Goal: Task Accomplishment & Management: Manage account settings

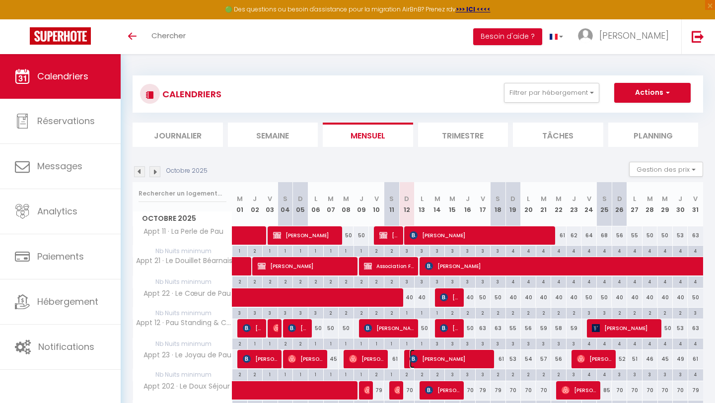
click at [450, 362] on span "[PERSON_NAME]" at bounding box center [450, 358] width 82 height 19
select select "OK"
select select "KO"
select select "1"
select select "0"
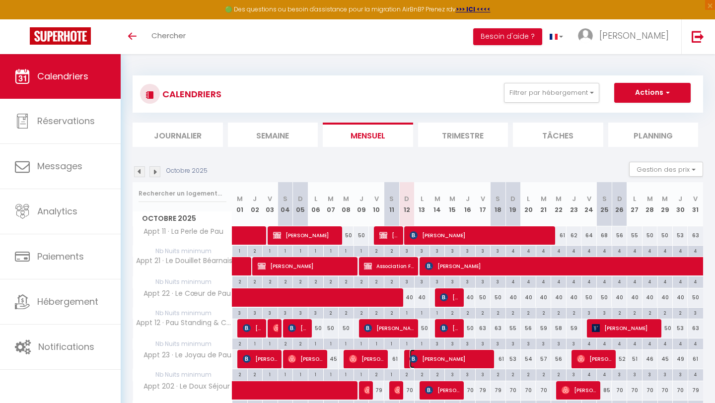
select select "1"
select select
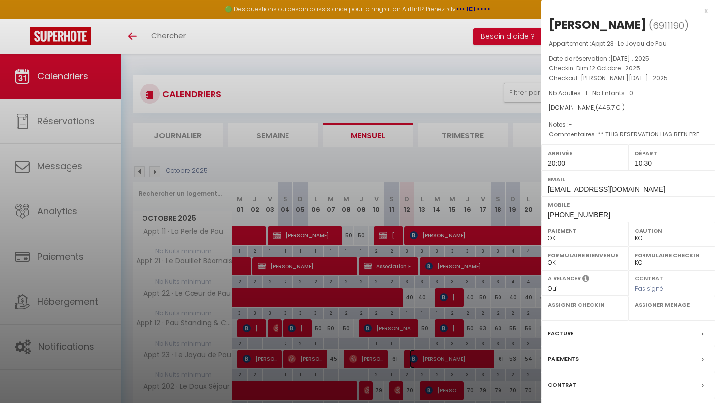
select select "53709"
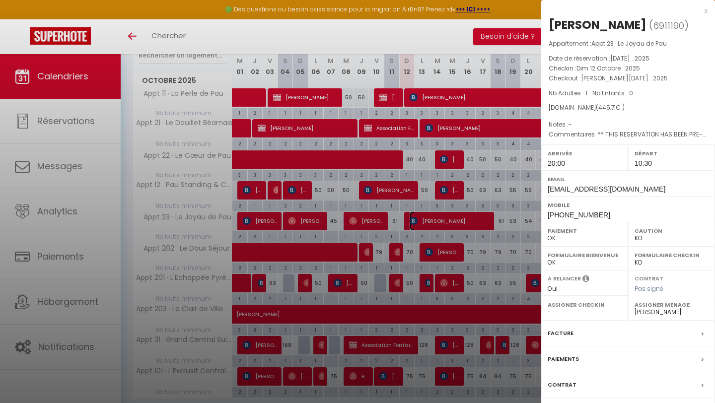
scroll to position [174, 0]
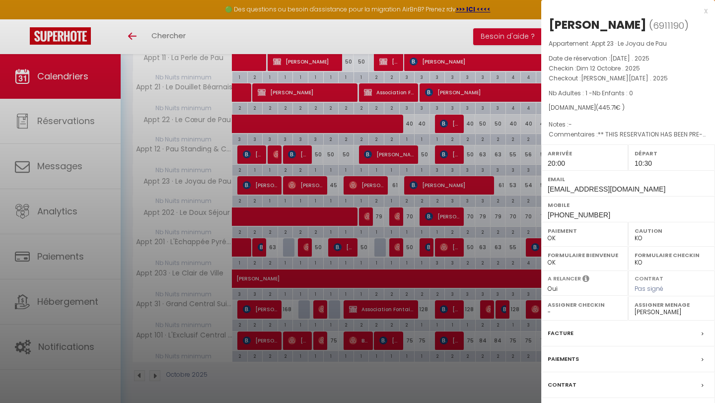
click at [427, 314] on div at bounding box center [357, 201] width 715 height 403
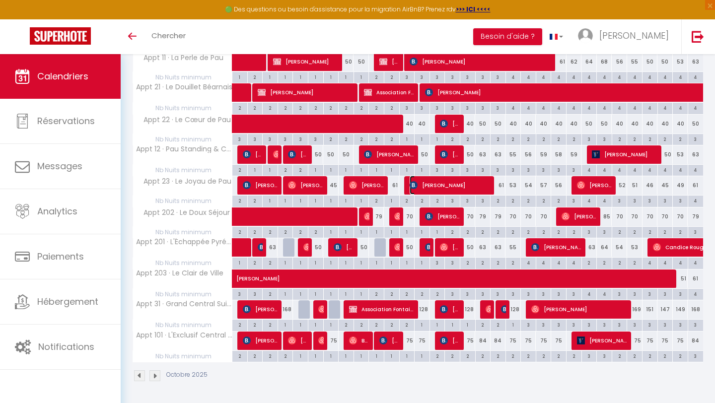
click at [445, 185] on span "[PERSON_NAME]" at bounding box center [450, 185] width 82 height 19
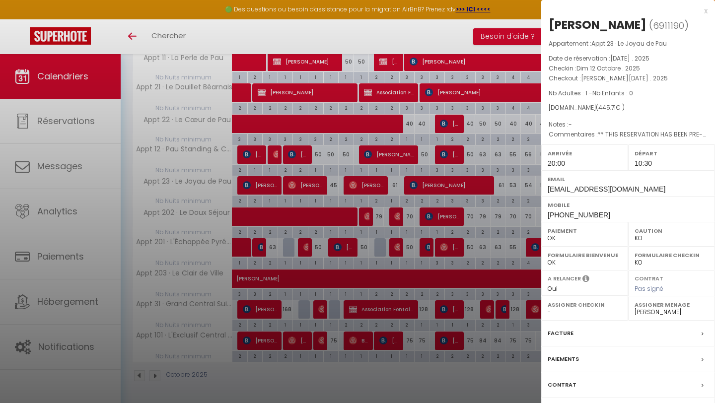
click at [153, 91] on div at bounding box center [357, 201] width 715 height 403
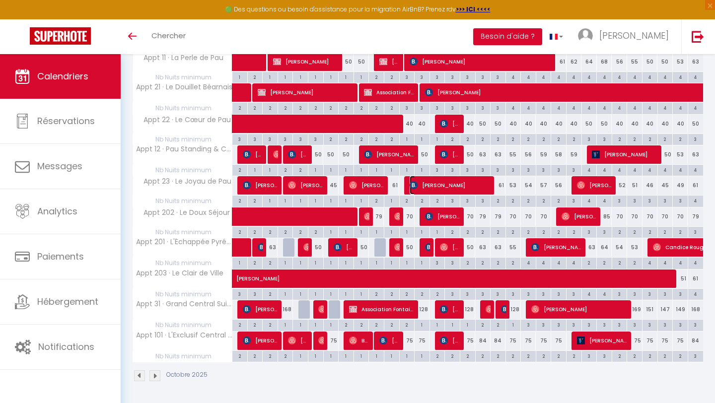
click at [448, 187] on span "[PERSON_NAME]" at bounding box center [450, 185] width 82 height 19
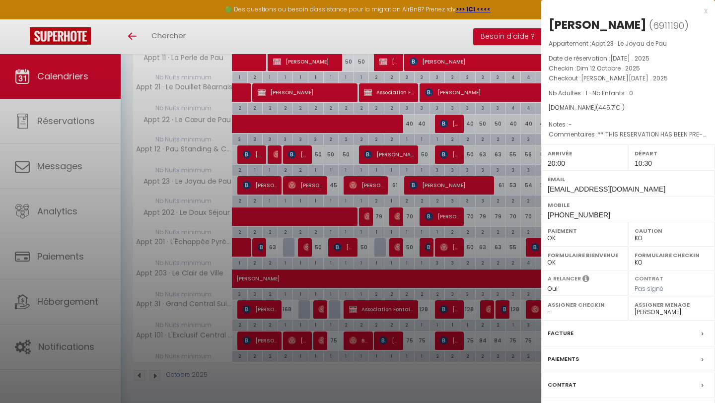
click at [582, 332] on div "Facture" at bounding box center [628, 334] width 174 height 26
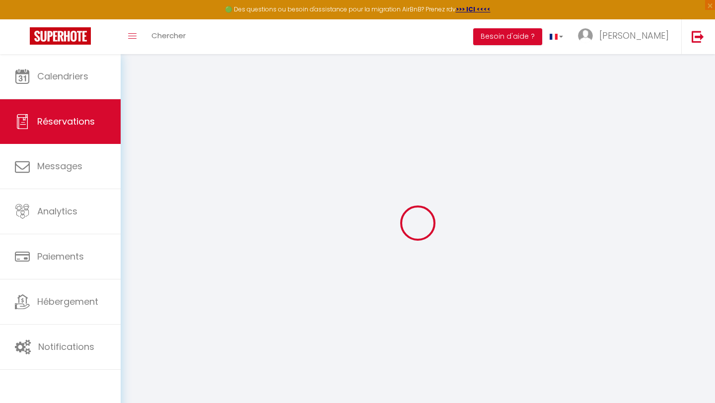
select select
checkbox input "false"
type textarea "** THIS RESERVATION HAS BEEN PRE-PAID ** BOOKING NOTE : Payment charge is EUR 6…"
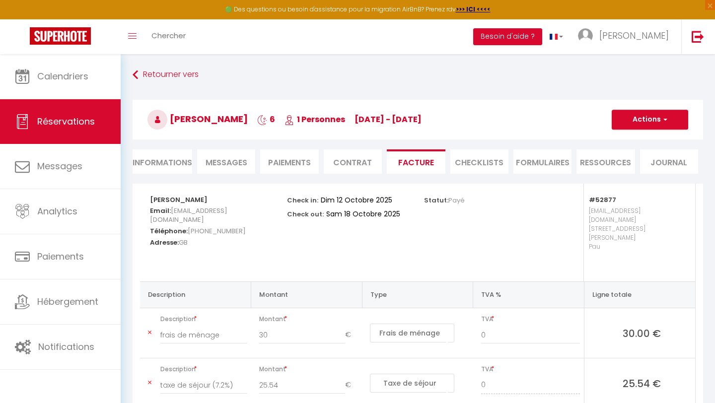
click at [222, 158] on span "Messages" at bounding box center [226, 162] width 42 height 11
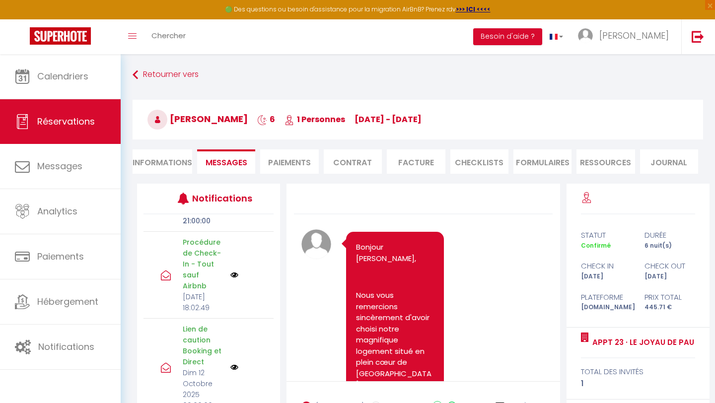
scroll to position [169, 0]
click at [160, 153] on li "Informations" at bounding box center [163, 161] width 60 height 24
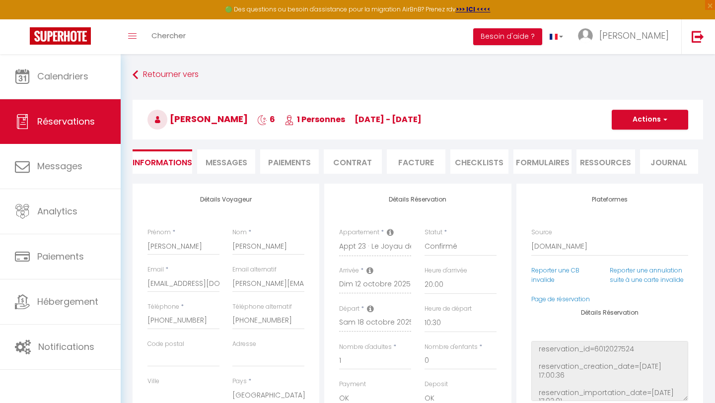
click at [220, 159] on span "Messages" at bounding box center [226, 162] width 42 height 11
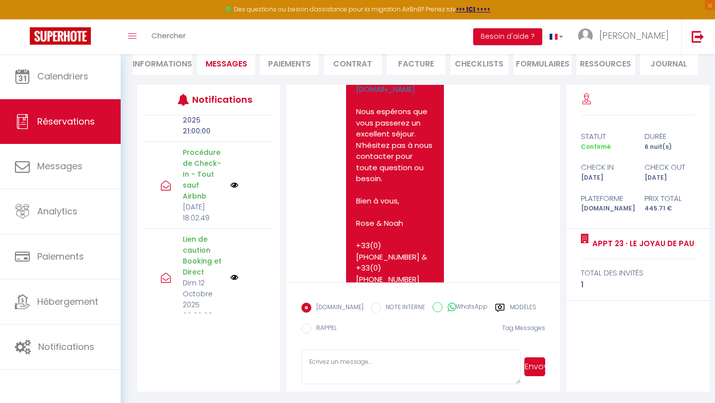
scroll to position [3083, 0]
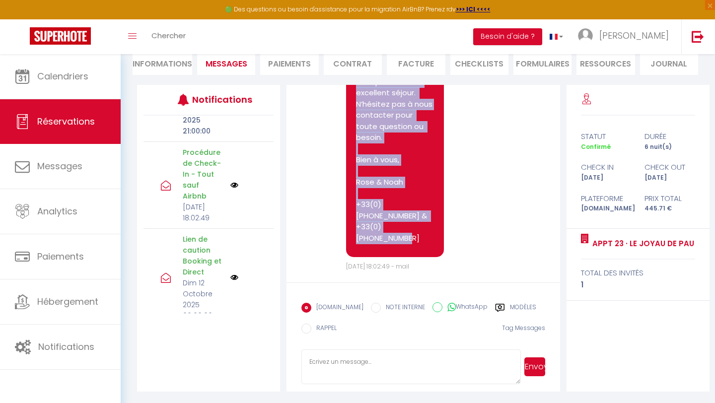
drag, startPoint x: 357, startPoint y: 179, endPoint x: 429, endPoint y: 228, distance: 87.1
copy pre "Loremip Dolors, Amet cons adipiscing elitseddoeiusmo temp incid utlaboreetd ma …"
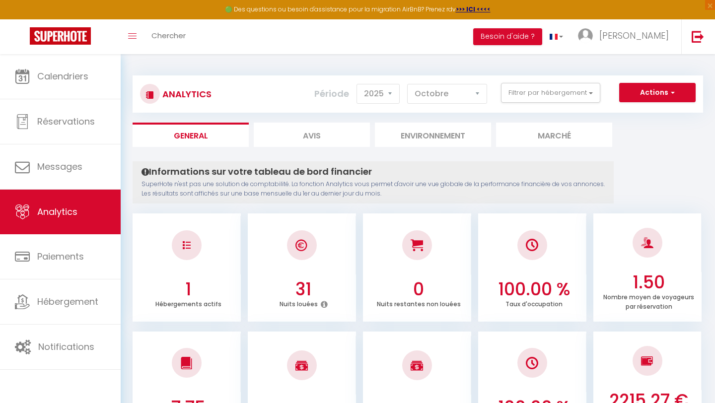
select select "2025"
select select "10"
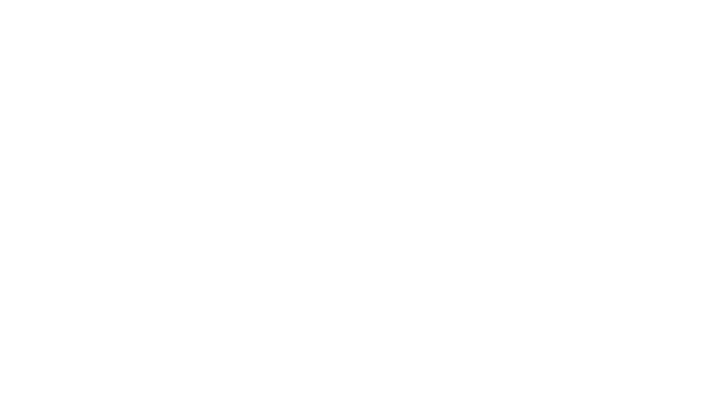
select select "2025"
select select "10"
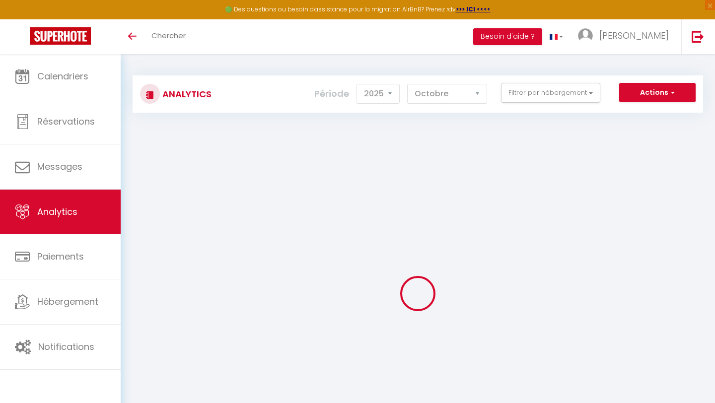
scroll to position [67, 0]
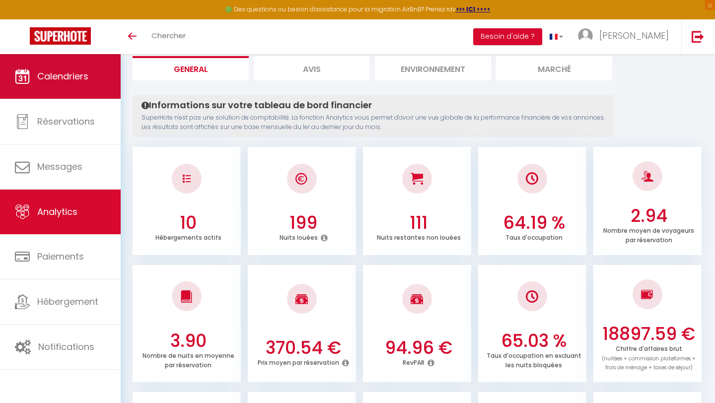
click at [64, 75] on span "Calendriers" at bounding box center [62, 76] width 51 height 12
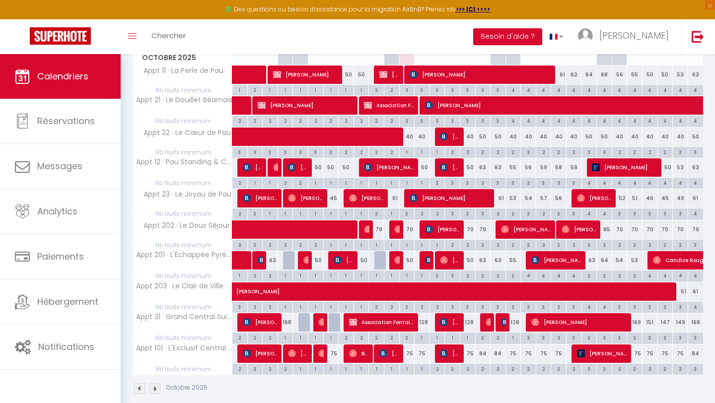
scroll to position [174, 0]
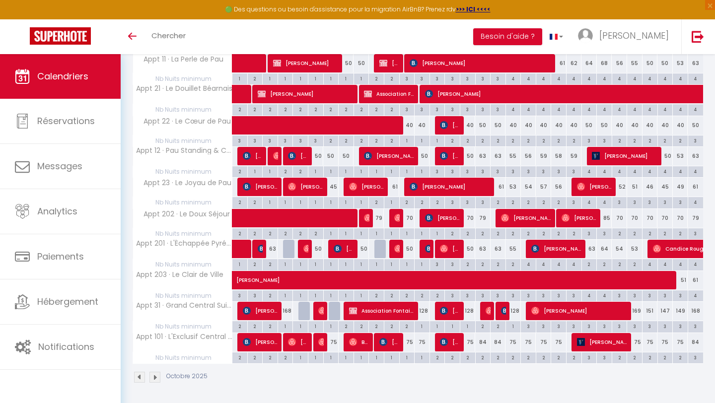
scroll to position [174, 0]
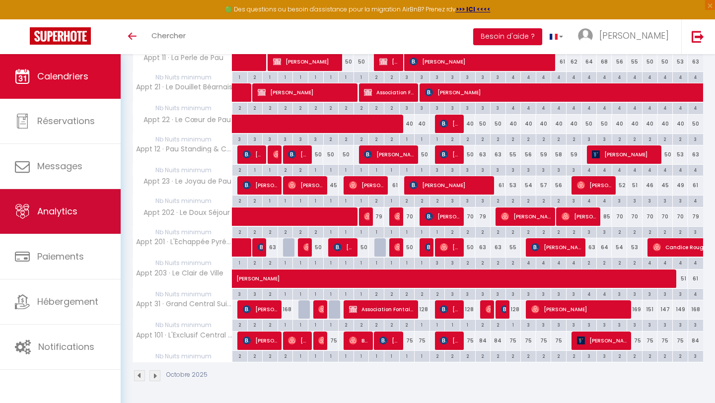
click at [65, 207] on span "Analytics" at bounding box center [57, 211] width 40 height 12
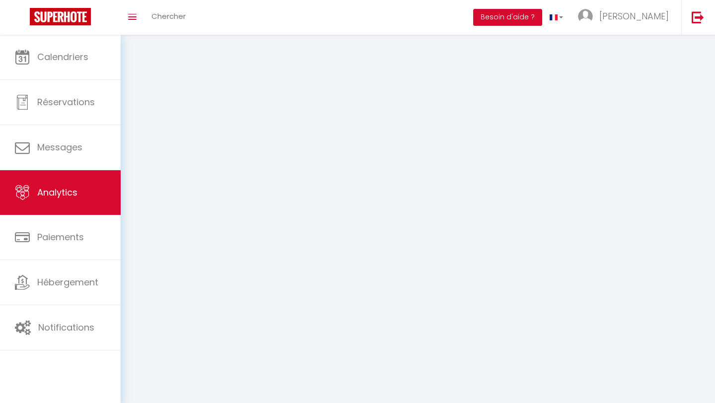
select select "2025"
select select "10"
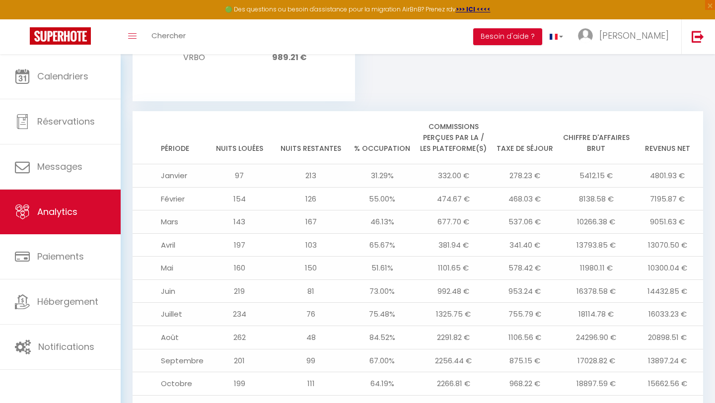
scroll to position [1149, 0]
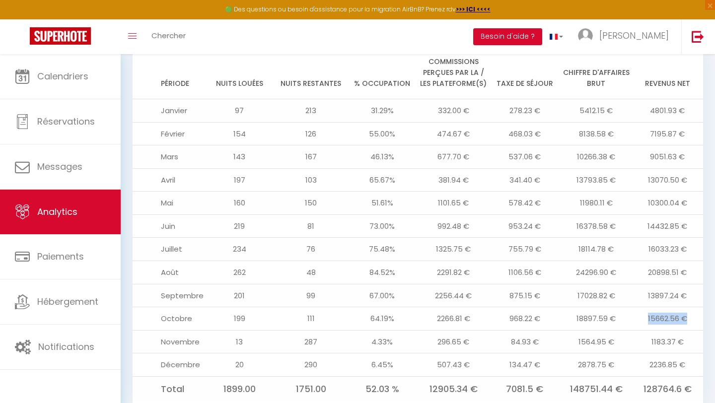
drag, startPoint x: 643, startPoint y: 284, endPoint x: 690, endPoint y: 288, distance: 47.3
click at [690, 307] on td "15662.56 €" at bounding box center [666, 318] width 71 height 23
drag, startPoint x: 646, startPoint y: 216, endPoint x: 686, endPoint y: 214, distance: 40.3
click at [686, 238] on td "16033.23 €" at bounding box center [666, 249] width 71 height 23
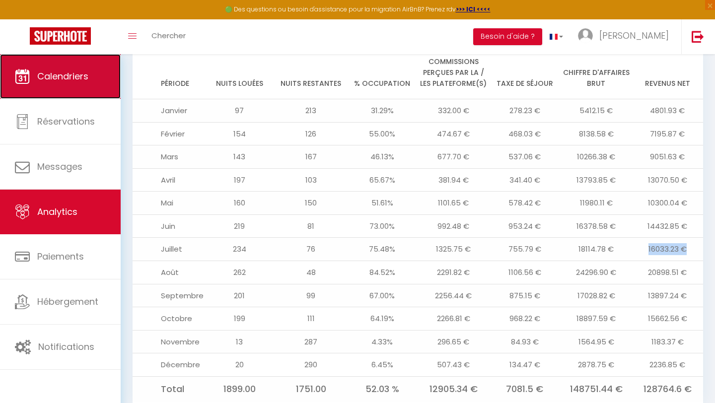
click at [38, 73] on span "Calendriers" at bounding box center [62, 76] width 51 height 12
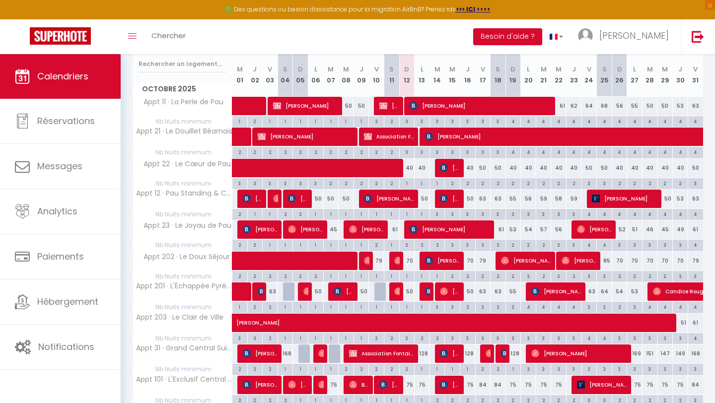
scroll to position [105, 0]
